Goal: Check status: Check status

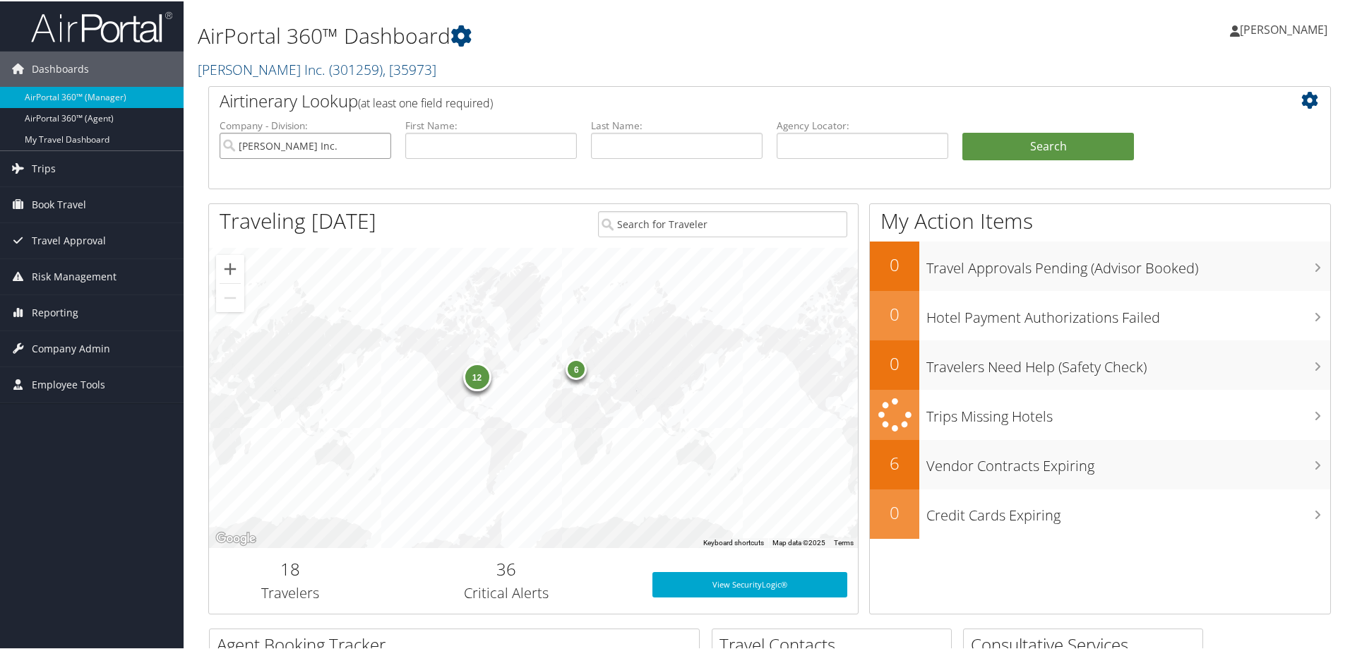
click at [381, 145] on input "Hagerty Inc." at bounding box center [306, 144] width 172 height 26
click at [801, 149] on input "text" at bounding box center [863, 144] width 172 height 26
paste input "D83505"
type input "D83505"
click at [1008, 143] on button "Search" at bounding box center [1048, 145] width 172 height 28
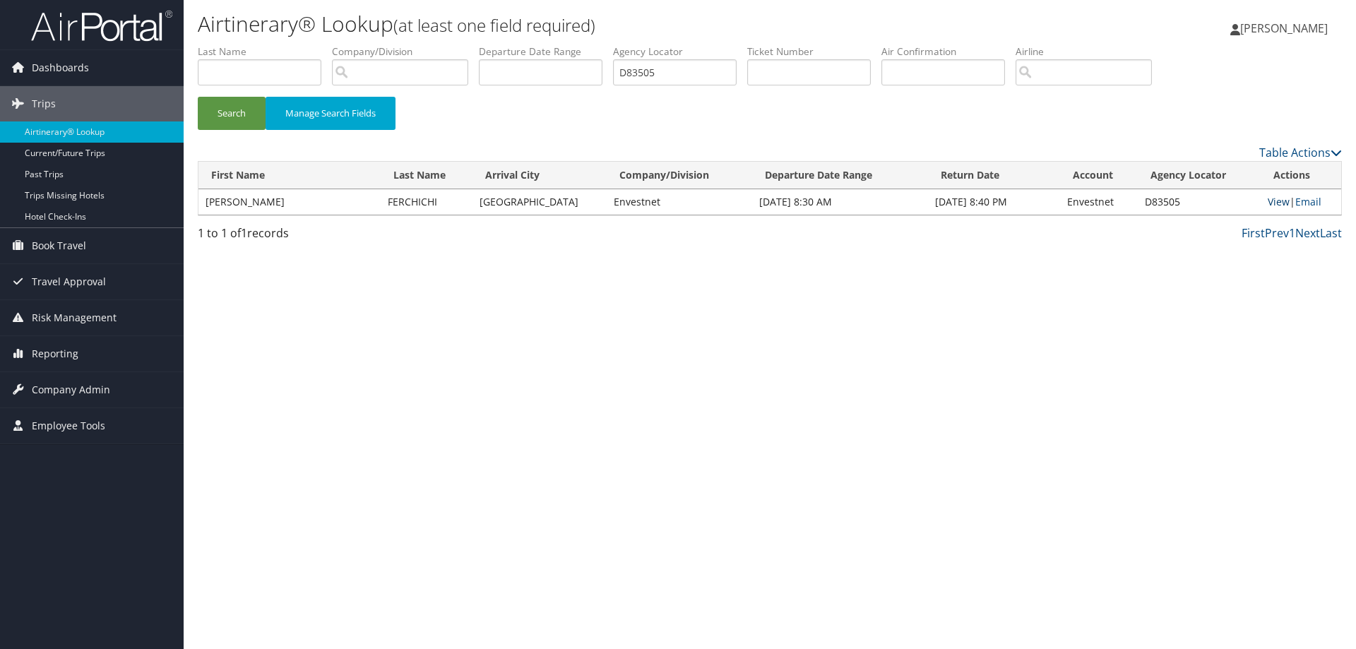
click at [1268, 196] on link "View" at bounding box center [1278, 201] width 22 height 13
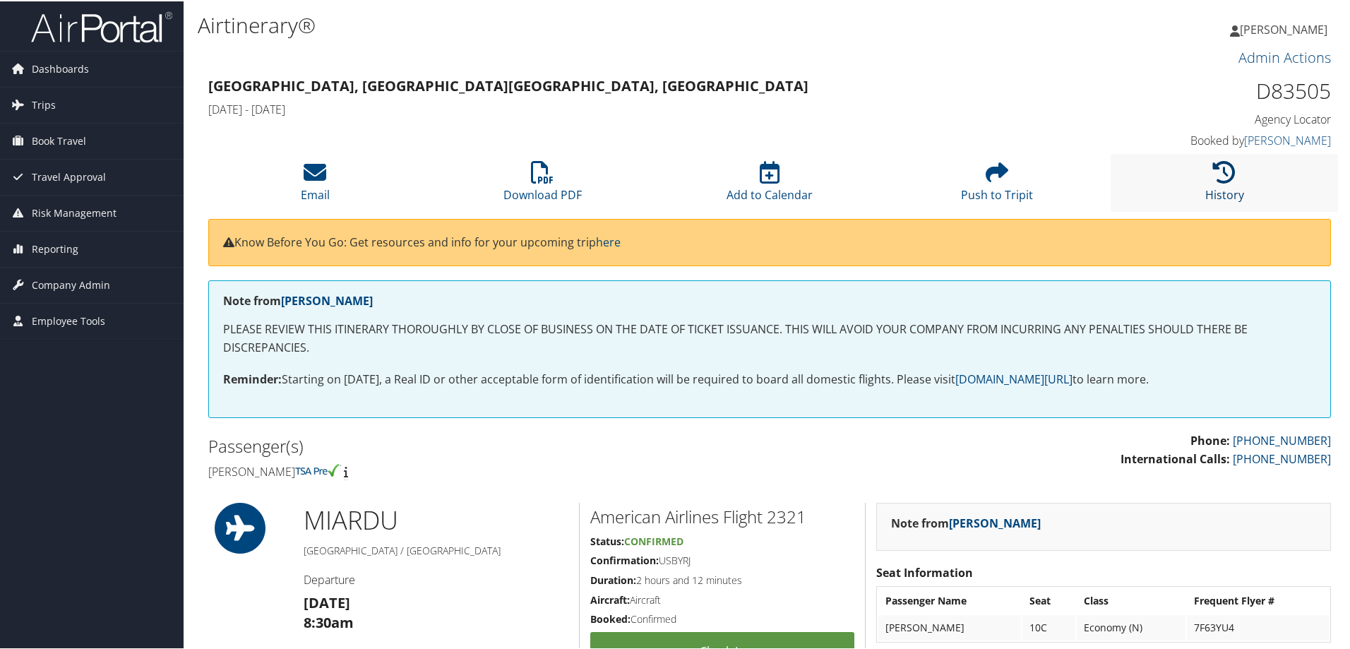
click at [1217, 169] on icon at bounding box center [1224, 171] width 23 height 23
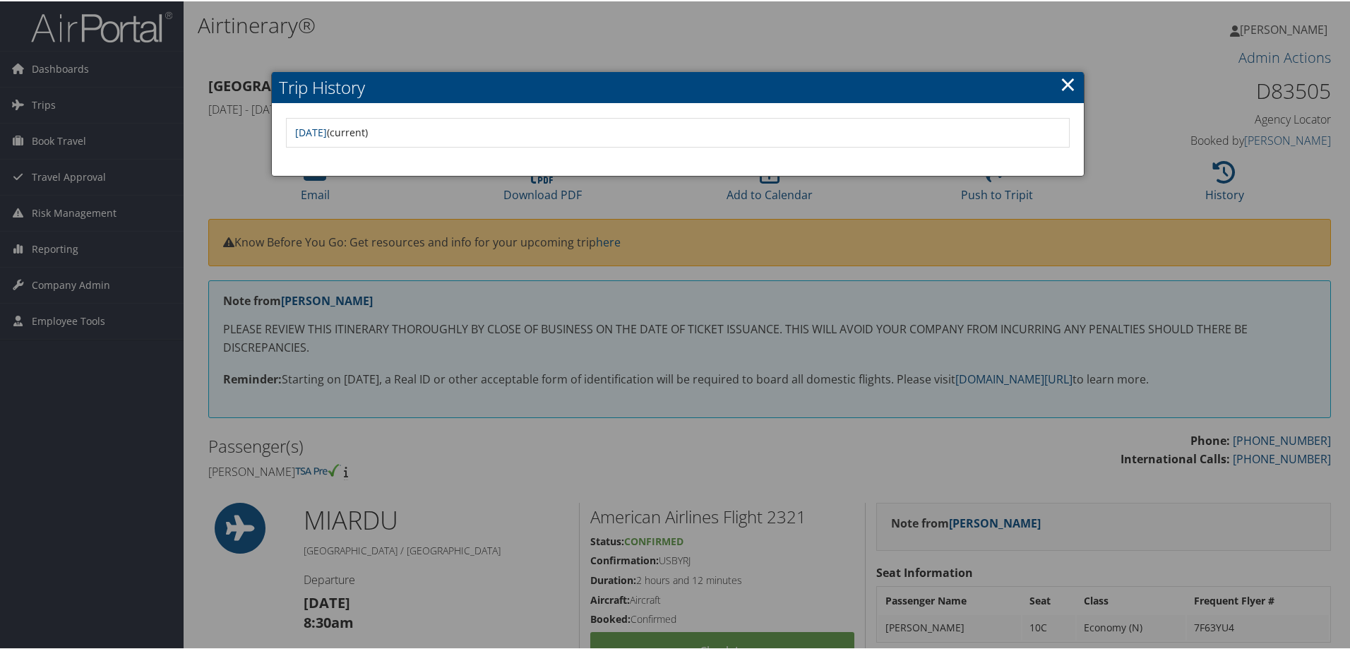
click at [1068, 84] on link "×" at bounding box center [1068, 82] width 16 height 28
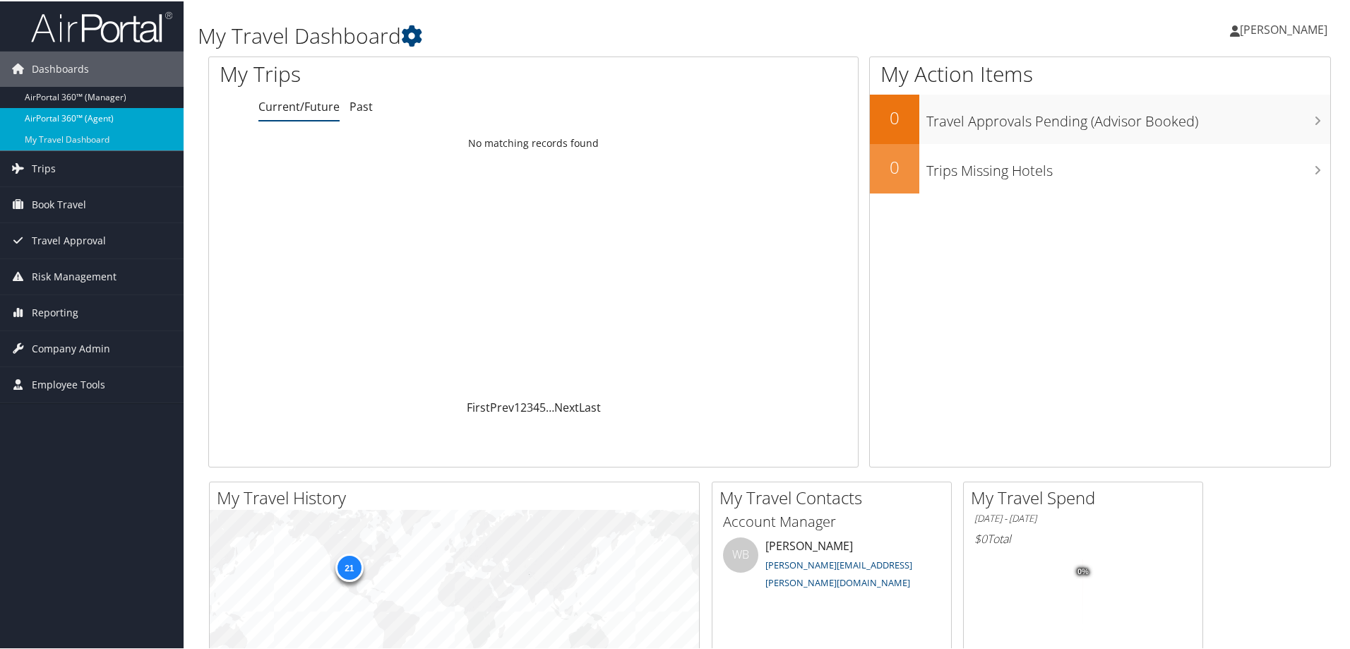
click at [99, 121] on link "AirPortal 360™ (Agent)" at bounding box center [92, 117] width 184 height 21
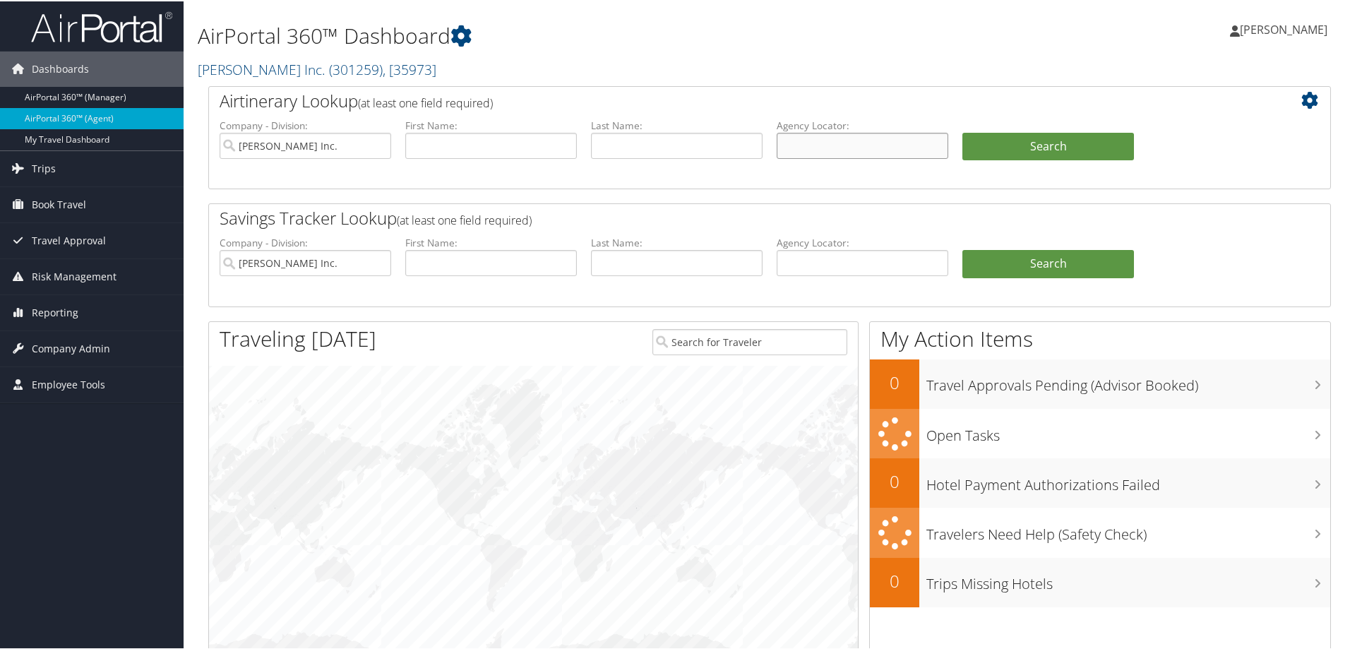
click at [889, 143] on input "text" at bounding box center [863, 144] width 172 height 26
paste input "D83505"
type input "D83505"
click at [378, 148] on input "Hagerty Inc." at bounding box center [306, 144] width 172 height 26
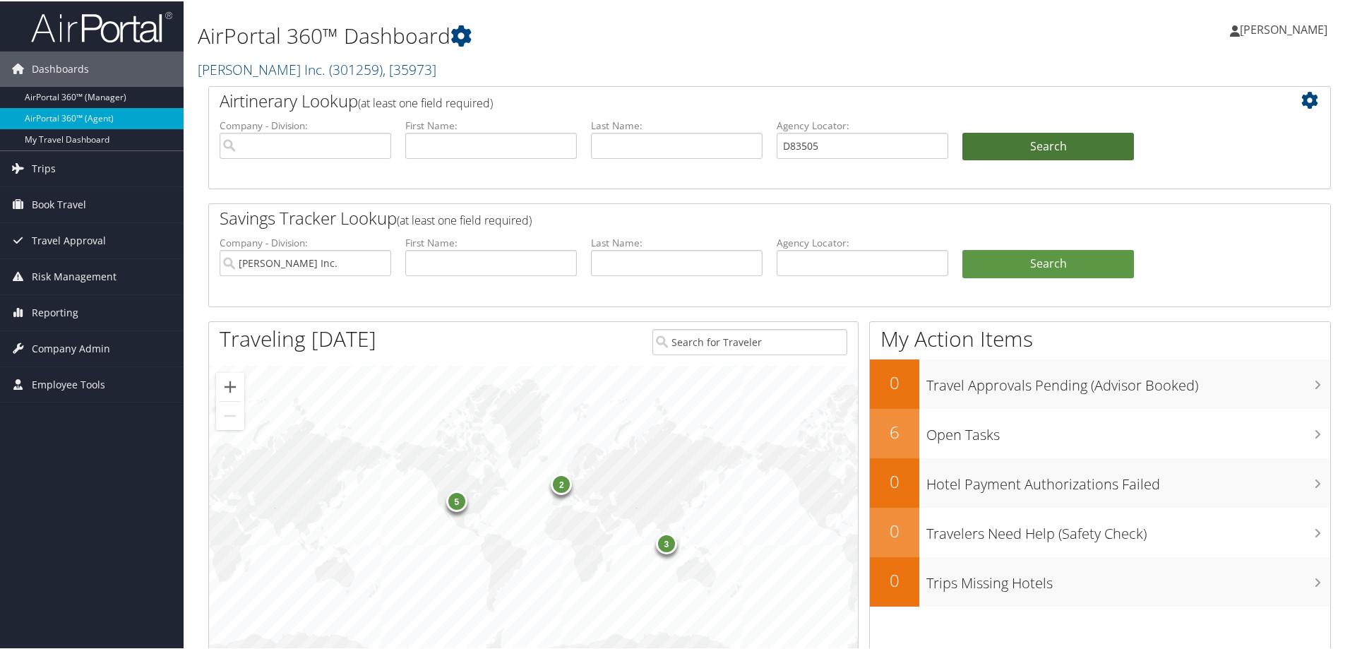
click at [1070, 143] on button "Search" at bounding box center [1048, 145] width 172 height 28
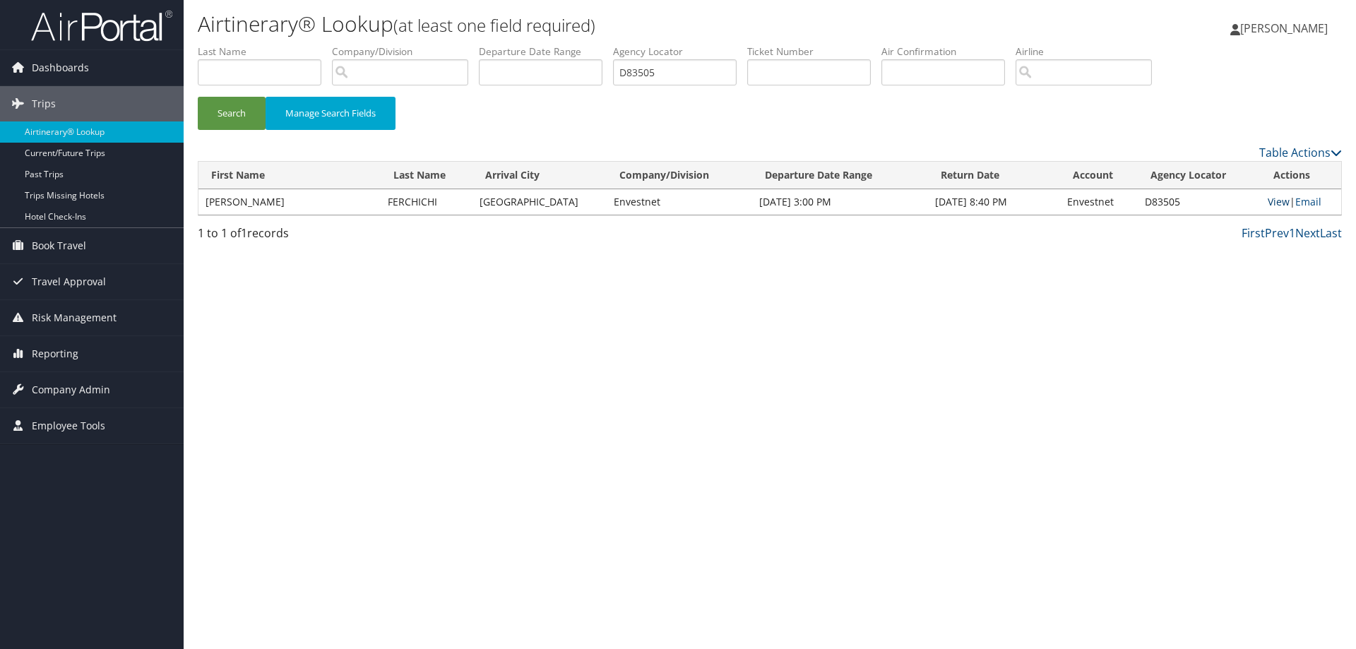
click at [1267, 202] on link "View" at bounding box center [1278, 201] width 22 height 13
